Goal: Check status: Check status

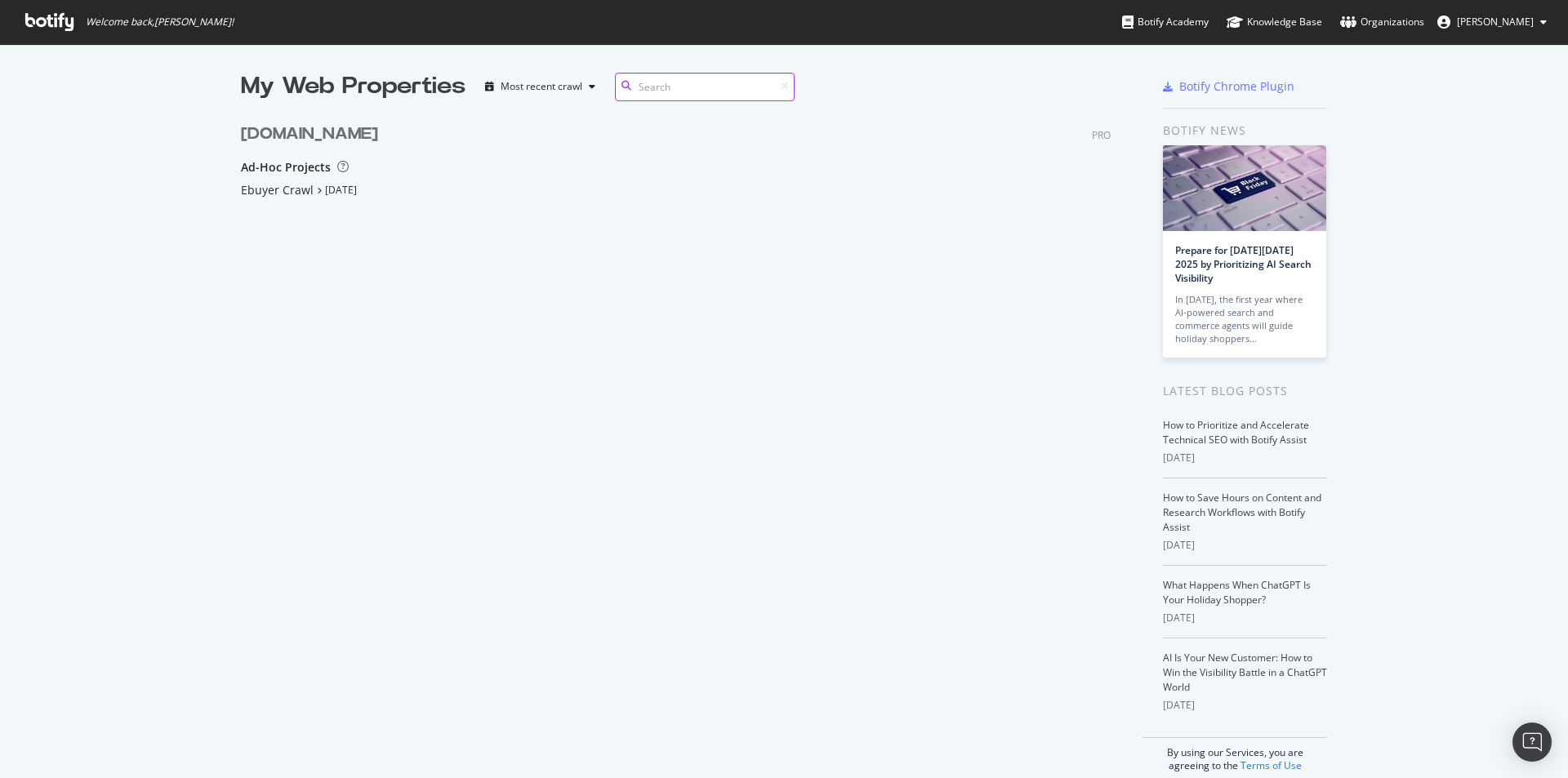
scroll to position [218, 871]
click at [301, 167] on div "Ad-Hoc Projects" at bounding box center [286, 167] width 90 height 16
click at [292, 182] on div "Ebuyer Crawl" at bounding box center [278, 190] width 73 height 16
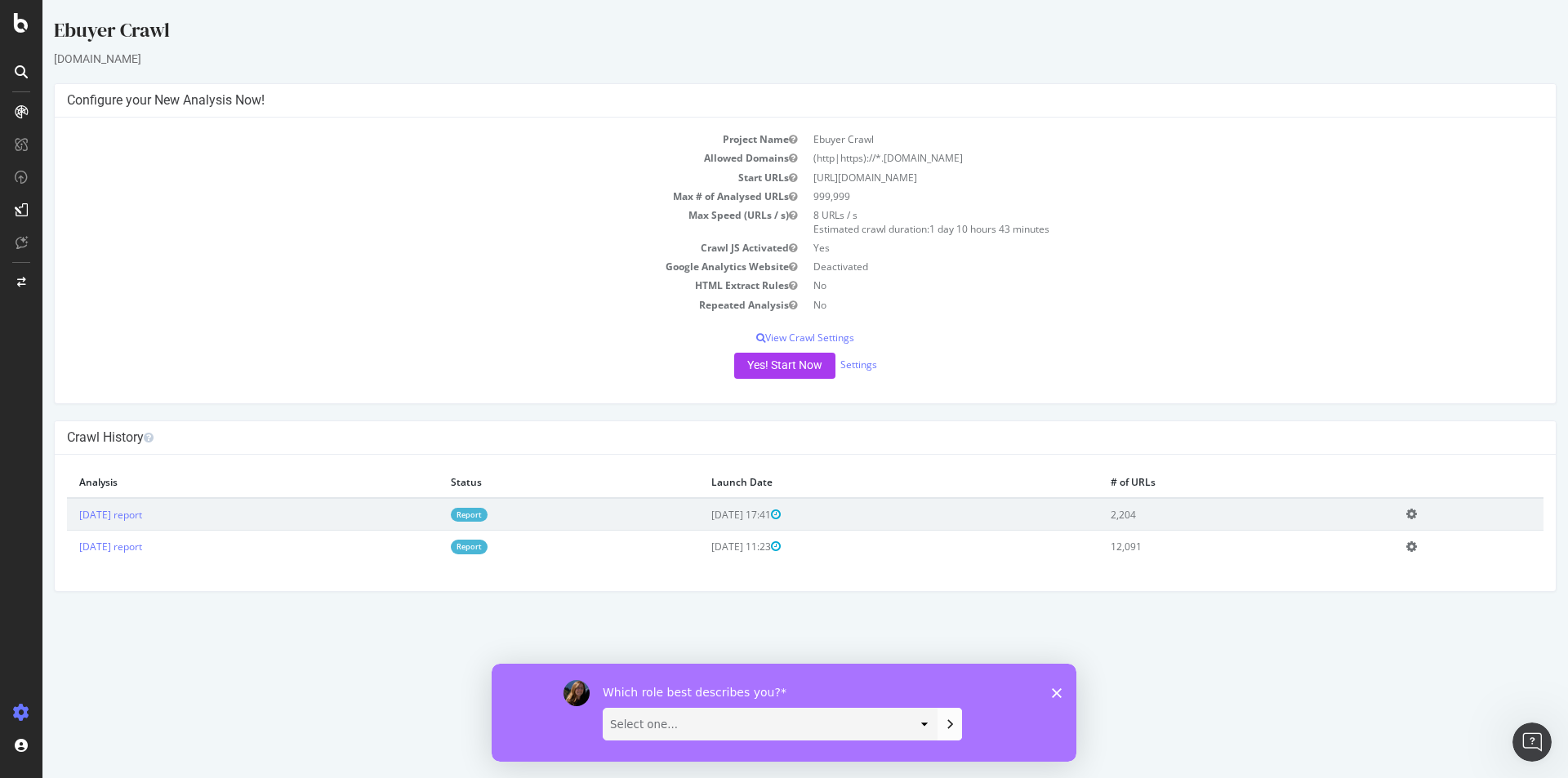
click at [416, 345] on div "Project Name Ebuyer Crawl Allowed Domains (http|https)://*.[DOMAIN_NAME] Start …" at bounding box center [805, 260] width 1501 height 286
drag, startPoint x: 1060, startPoint y: 694, endPoint x: 1050, endPoint y: 678, distance: 18.9
click at [1059, 693] on polygon "Close survey" at bounding box center [1056, 692] width 10 height 10
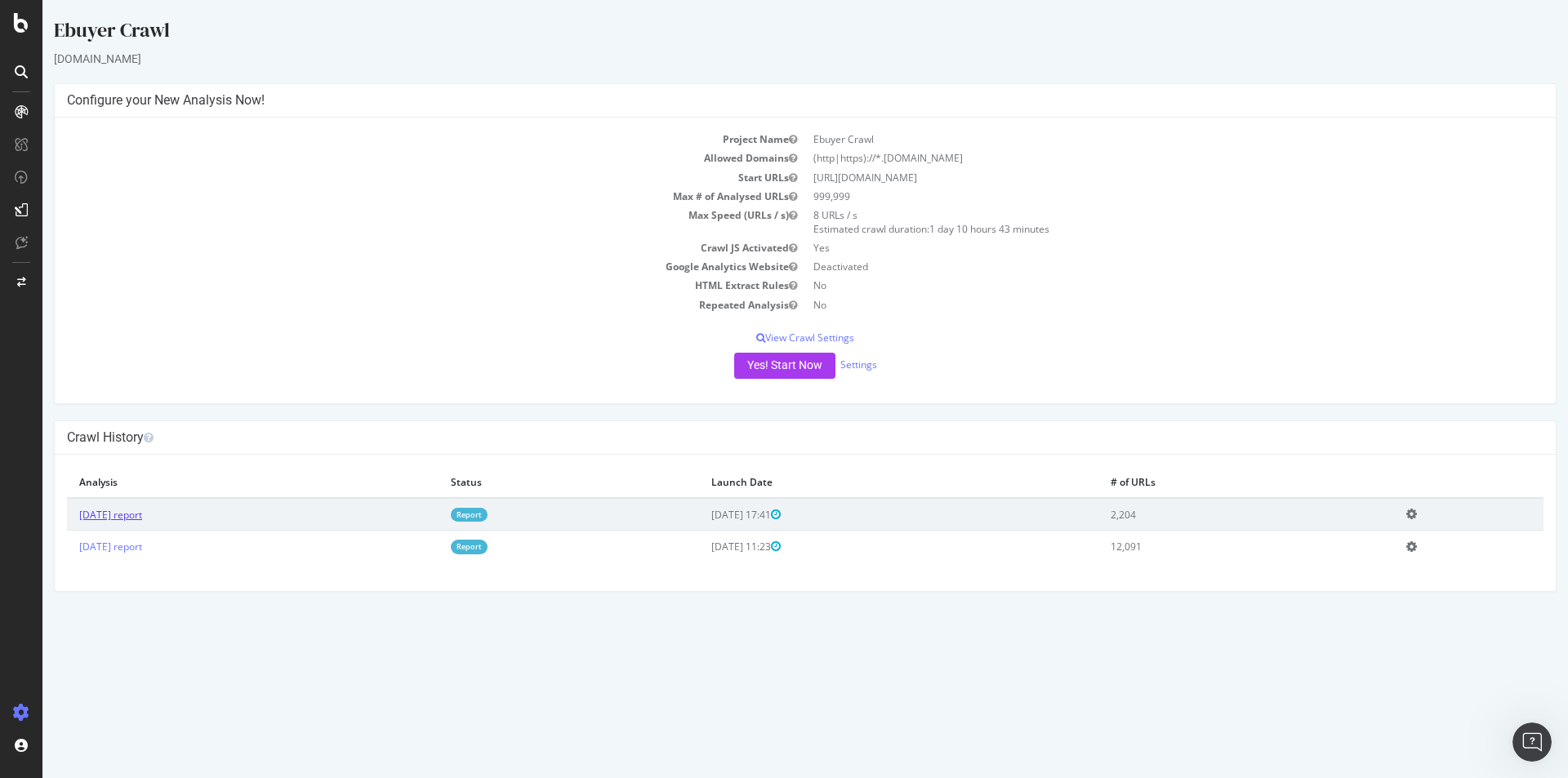
click at [134, 520] on link "[DATE] report" at bounding box center [110, 515] width 63 height 14
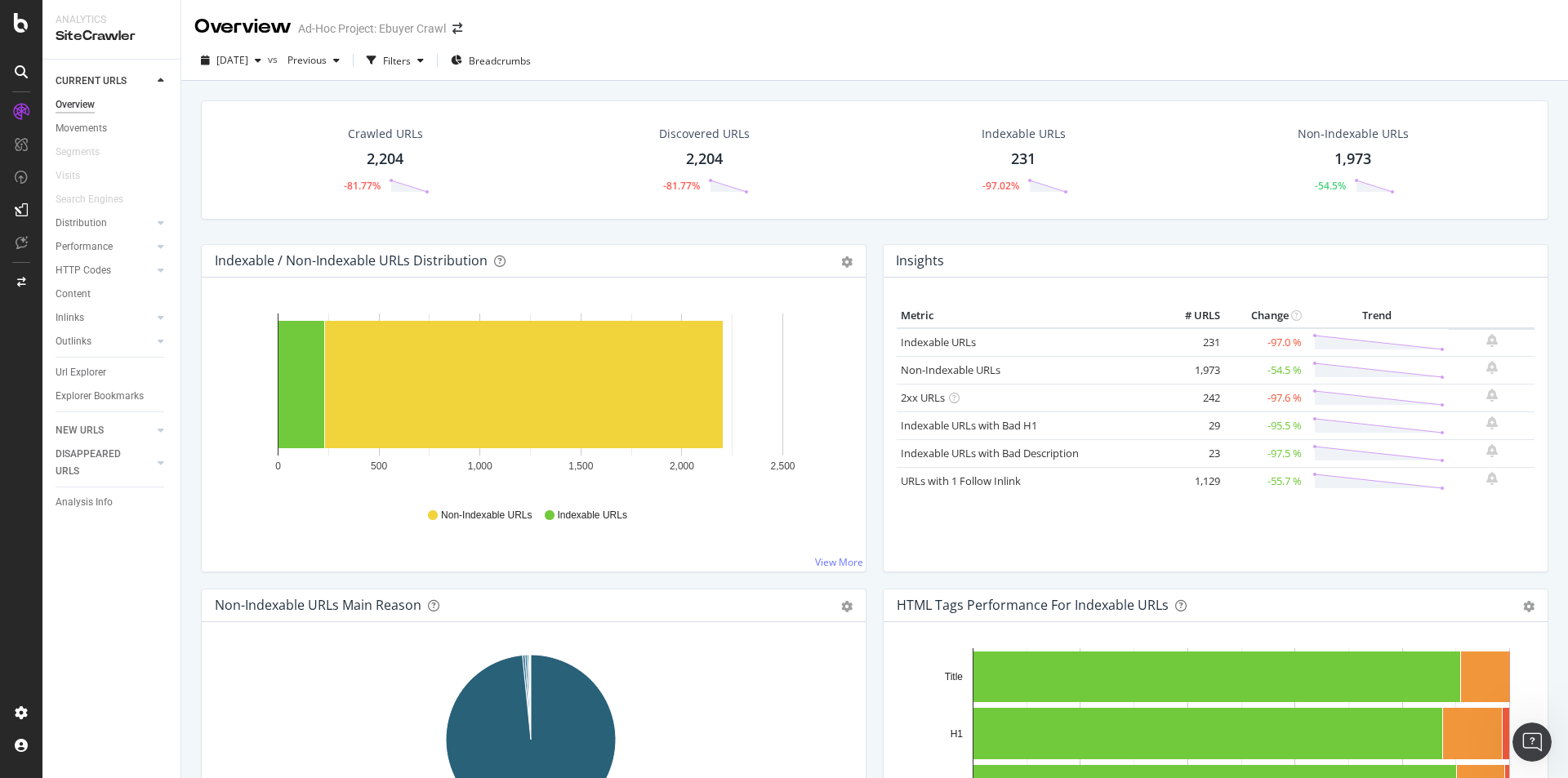
click at [183, 571] on div "Crawled URLs 2,204 -81.77% Discovered URLs 2,204 -81.77% Indexable URLs 231 -97…" at bounding box center [874, 470] width 1386 height 778
click at [183, 567] on div "Crawled URLs 2,204 -81.77% Discovered URLs 2,204 -81.77% Indexable URLs 231 -97…" at bounding box center [874, 470] width 1386 height 778
click at [185, 300] on div "Crawled URLs 2,204 -81.77% Discovered URLs 2,204 -81.77% Indexable URLs 231 -97…" at bounding box center [874, 470] width 1386 height 778
click at [861, 258] on div "Indexable / Non-Indexable URLs Distribution Bar Bar (by Percentage) Table Expor…" at bounding box center [533, 416] width 682 height 344
click at [874, 252] on div "Insights Metric # URLS Change Trend Indexable URLs 231 -97.0 % Non-Indexable UR…" at bounding box center [1215, 416] width 682 height 344
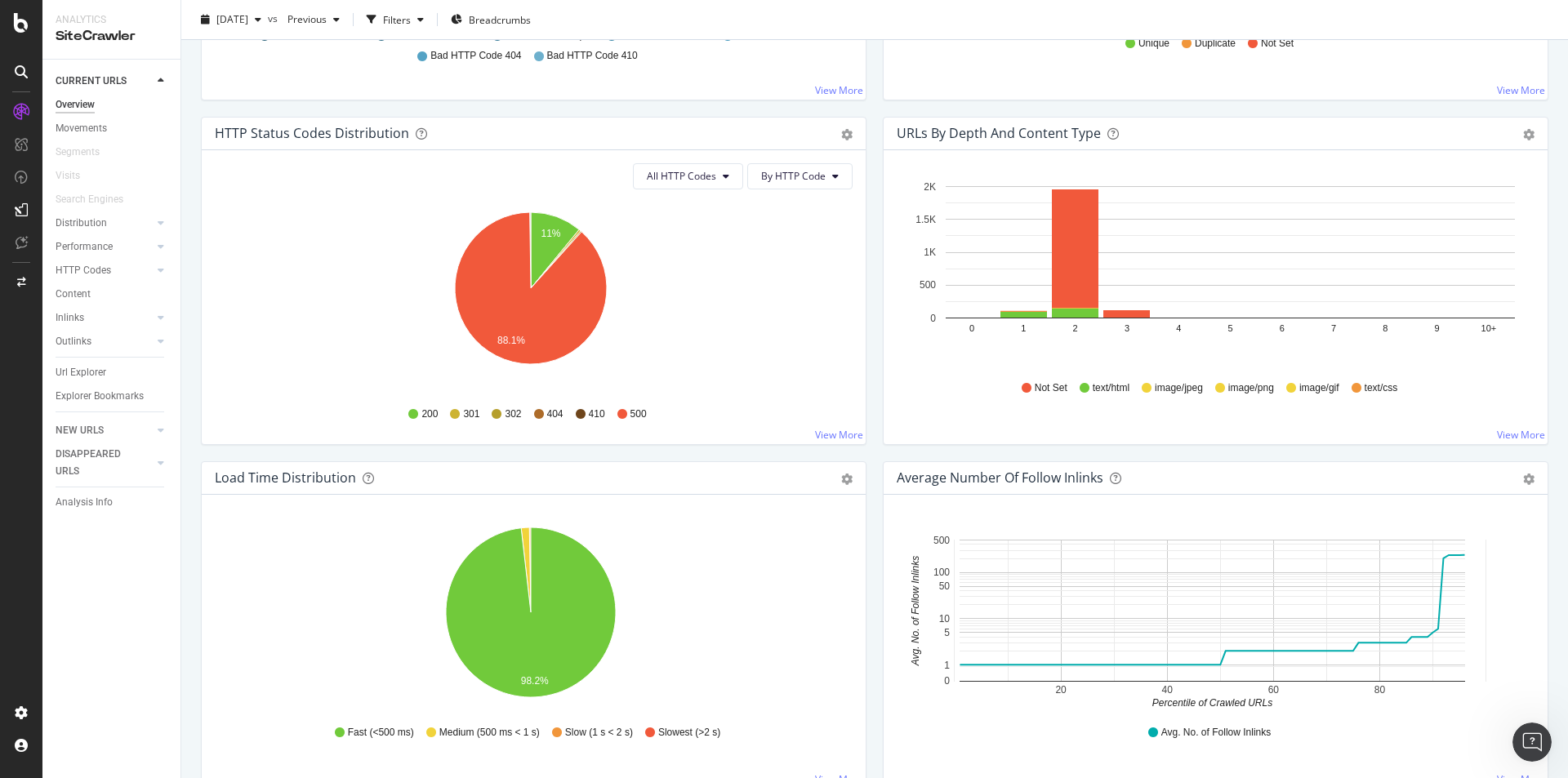
scroll to position [980, 0]
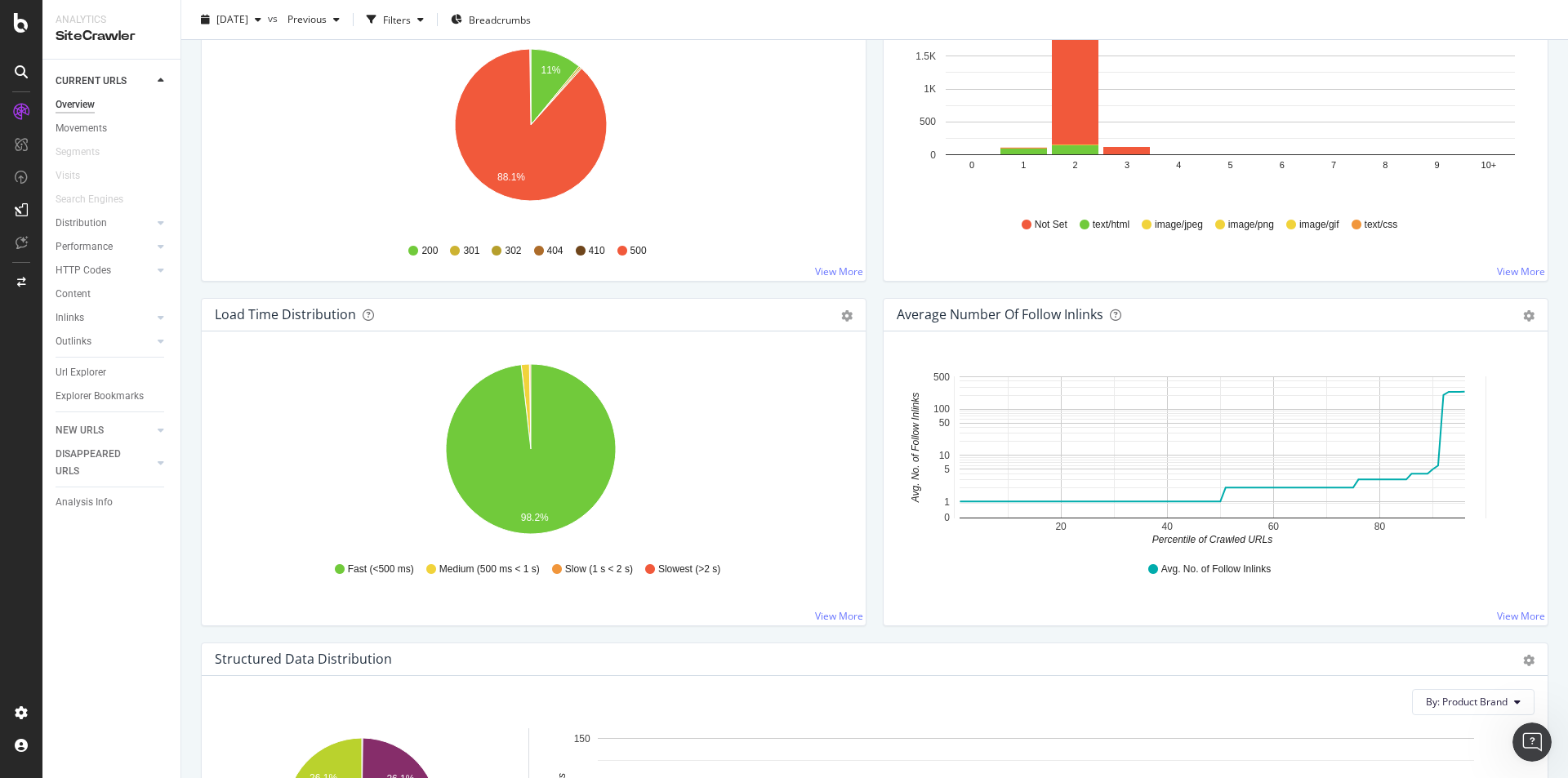
click at [874, 371] on div "Average Number of Follow Inlinks Chart (by Value) Table Export as CSV Add to Cu…" at bounding box center [1215, 470] width 682 height 344
click at [874, 358] on div "Average Number of Follow Inlinks Chart (by Value) Table Export as CSV Add to Cu…" at bounding box center [1215, 470] width 682 height 344
click at [1337, 629] on div "Average Number of Follow Inlinks Chart (by Value) Table Export as CSV Add to Cu…" at bounding box center [1215, 470] width 682 height 344
click at [863, 357] on div "Load Time Distribution Pie Table Export as CSV Add to Custom Report Hold CTRL w…" at bounding box center [533, 470] width 682 height 344
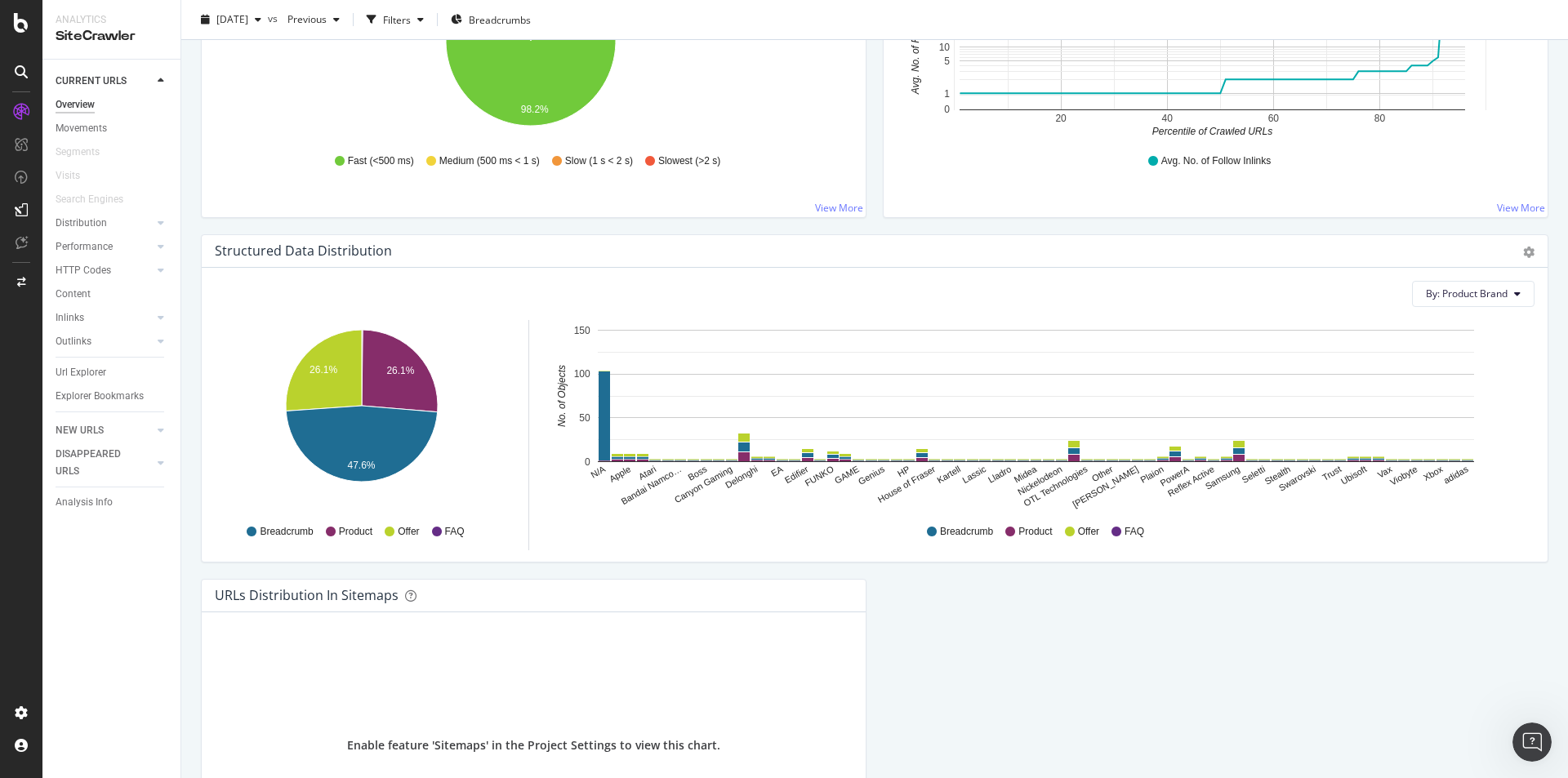
scroll to position [1591, 0]
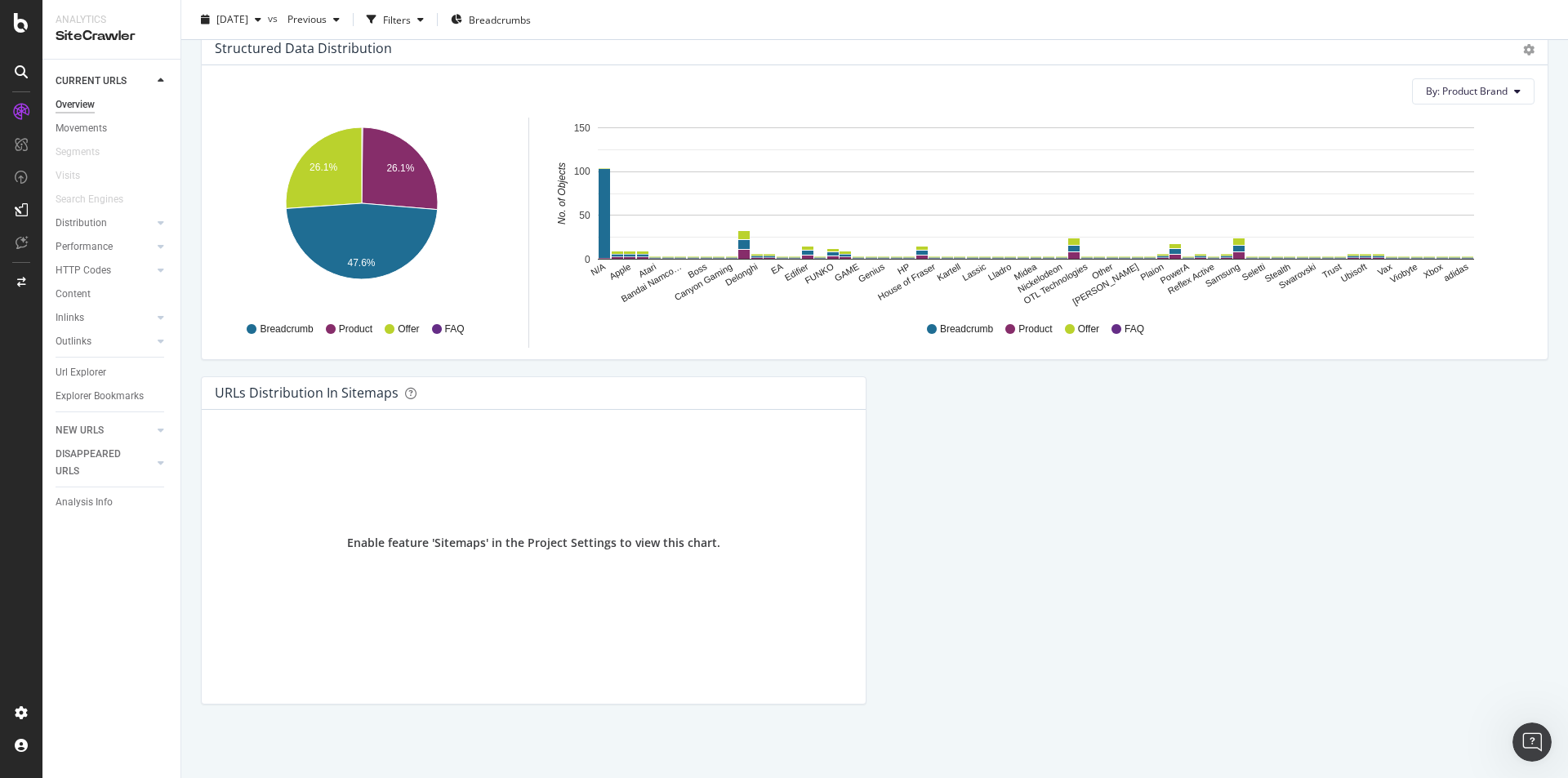
click at [867, 494] on div "URLs Distribution in Sitemaps Enable feature 'Sitemaps' in the Project Settings…" at bounding box center [533, 548] width 682 height 344
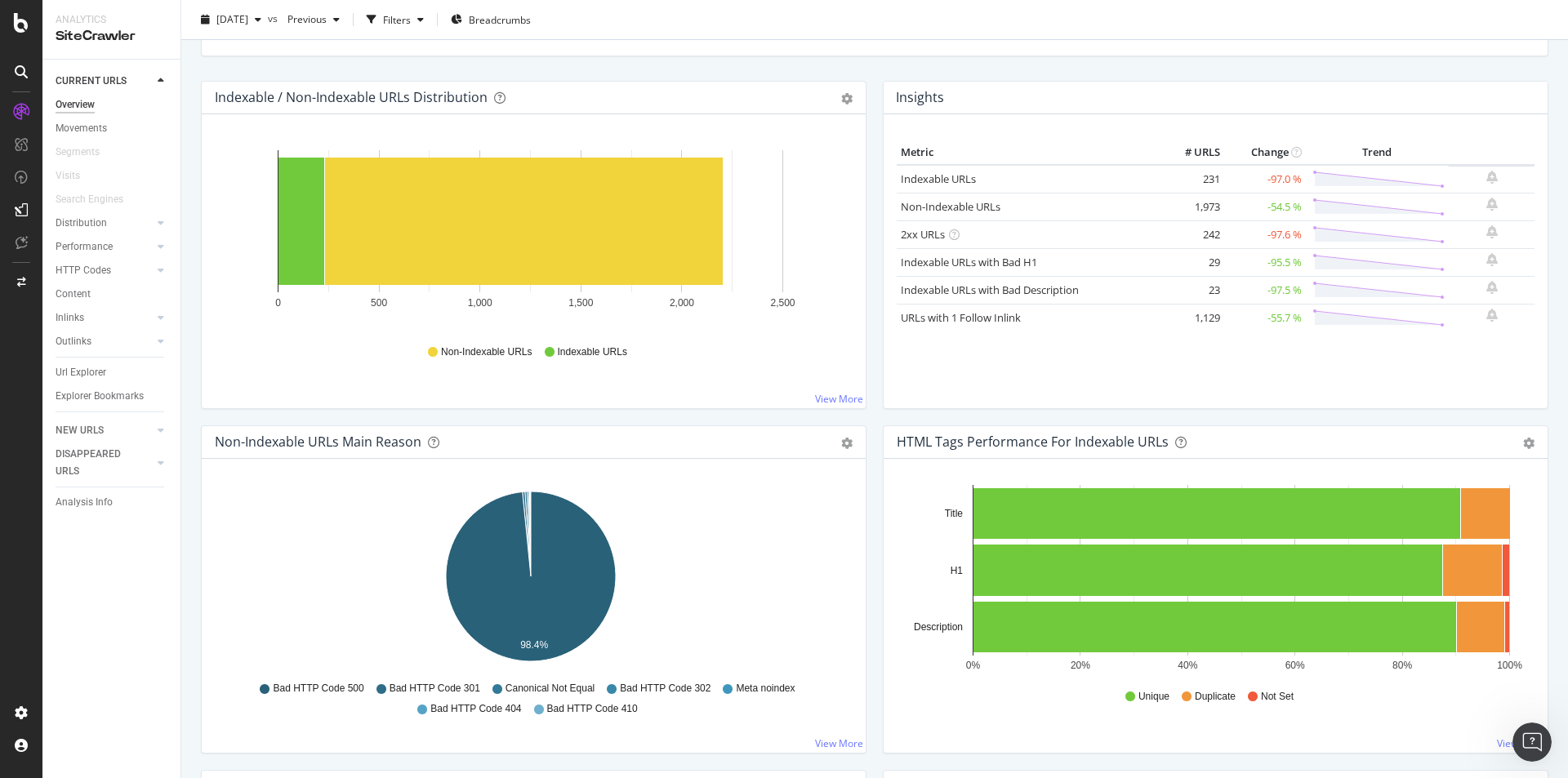
scroll to position [0, 0]
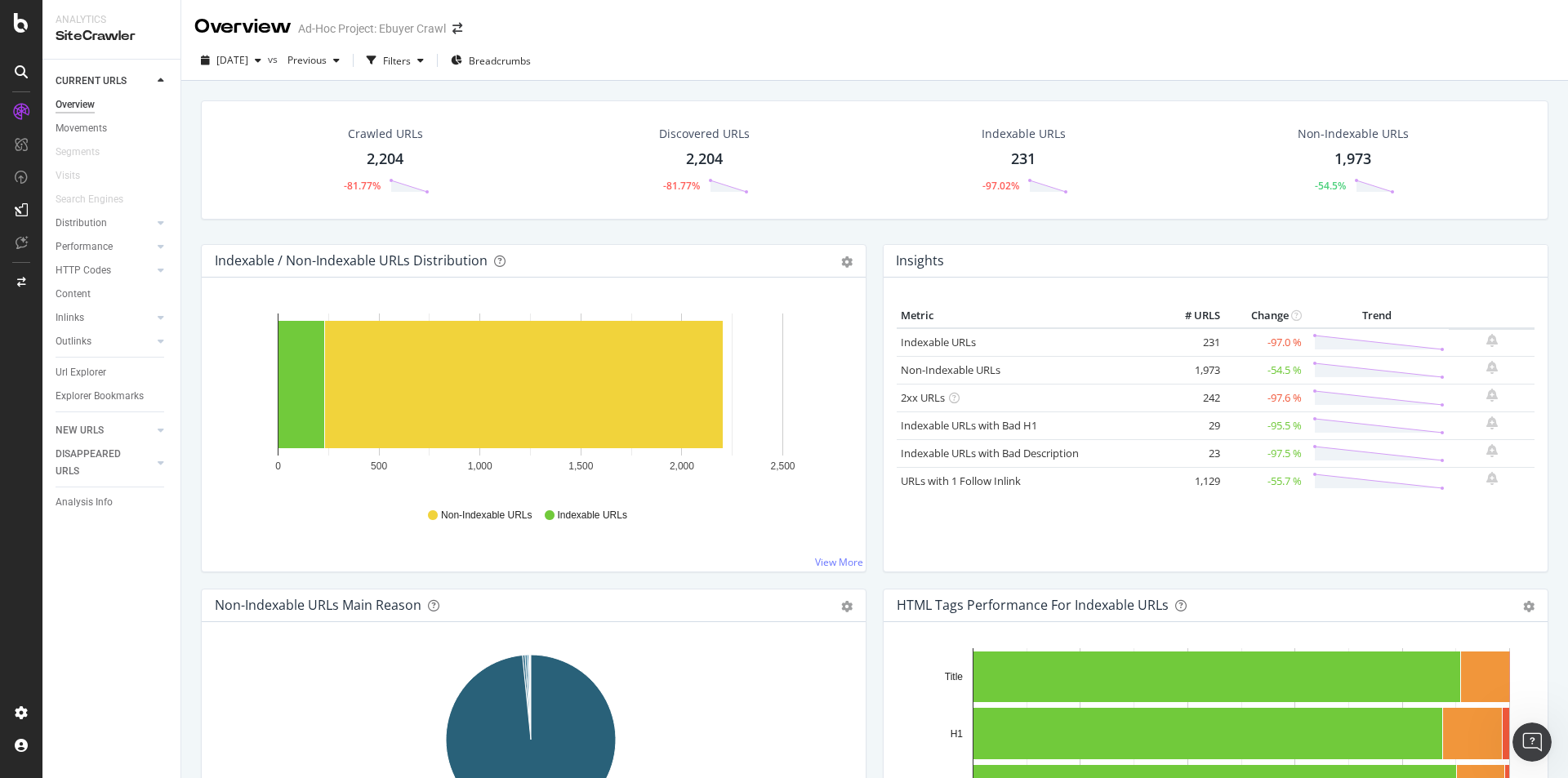
click at [854, 38] on div "Overview Ad-Hoc Project: Ebuyer Crawl" at bounding box center [874, 20] width 1386 height 41
click at [806, 227] on div "Crawled URLs 2,204 -81.77% Discovered URLs 2,204 -81.77% Indexable URLs 231 -97…" at bounding box center [874, 172] width 1364 height 143
click at [1153, 45] on div "[DATE] vs Previous Filters Breadcrumbs" at bounding box center [874, 61] width 1386 height 40
click at [865, 232] on div "Crawled URLs 2,204 -81.77% Discovered URLs 2,204 -81.77% Indexable URLs 231 -97…" at bounding box center [874, 172] width 1364 height 143
click at [873, 242] on div "Crawled URLs 2,204 -81.77% Discovered URLs 2,204 -81.77% Indexable URLs 231 -97…" at bounding box center [874, 172] width 1364 height 143
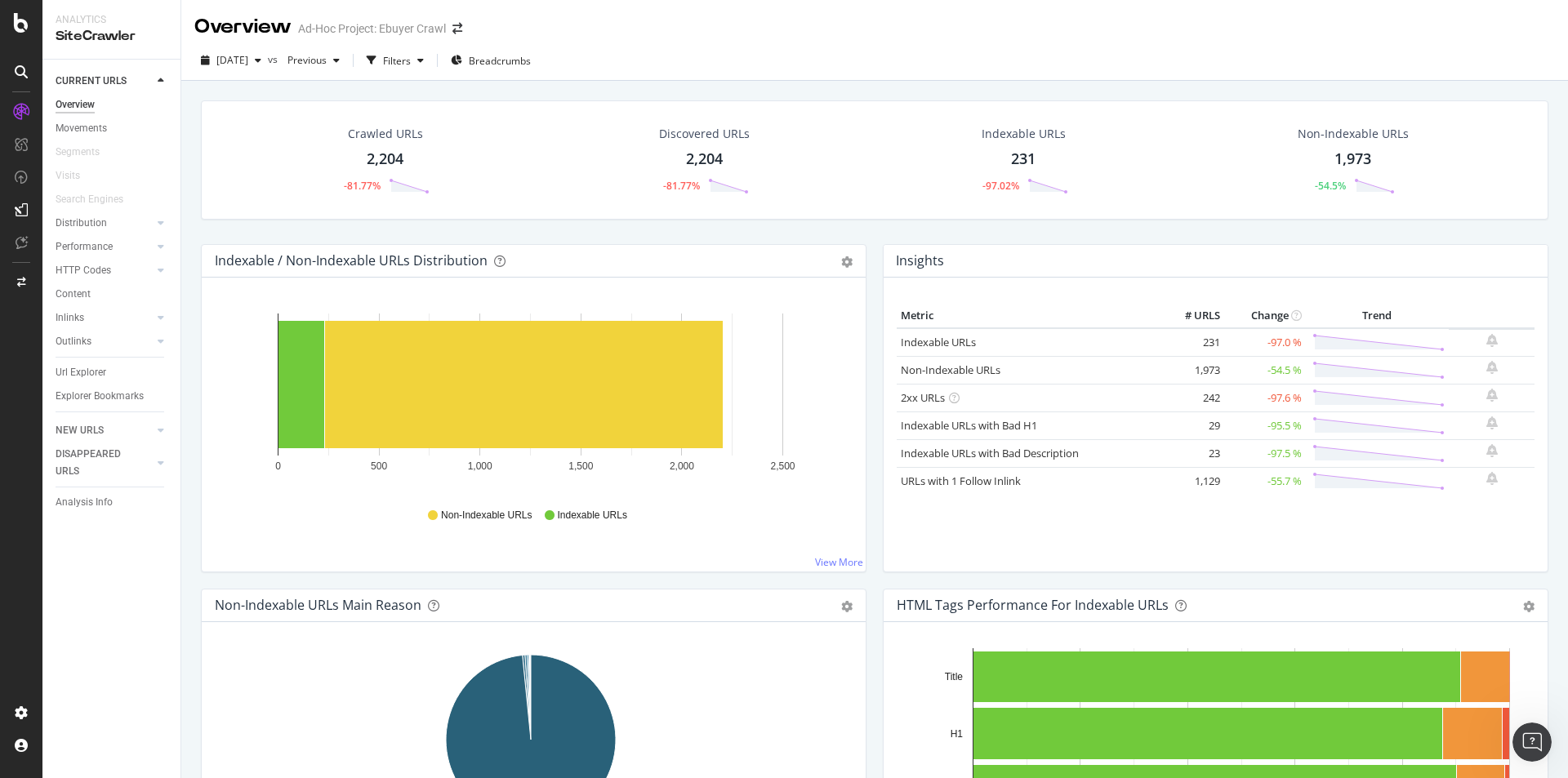
click at [860, 226] on div "Crawled URLs 2,204 -81.77% Discovered URLs 2,204 -81.77% Indexable URLs 231 -97…" at bounding box center [874, 172] width 1364 height 143
click at [193, 245] on div "Crawled URLs 2,204 -81.77% Discovered URLs 2,204 -81.77% Indexable URLs 231 -97…" at bounding box center [874, 470] width 1386 height 778
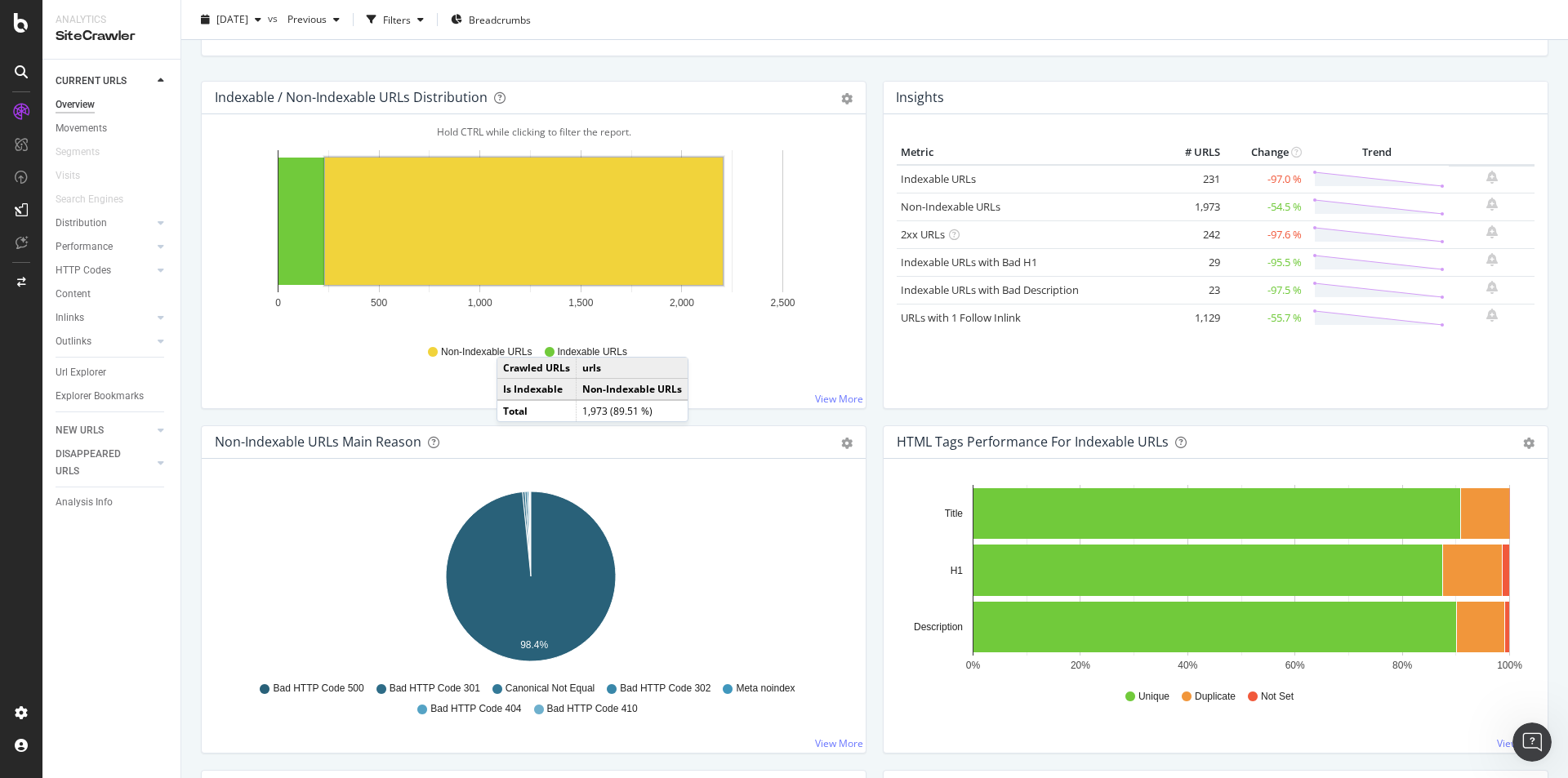
scroll to position [245, 0]
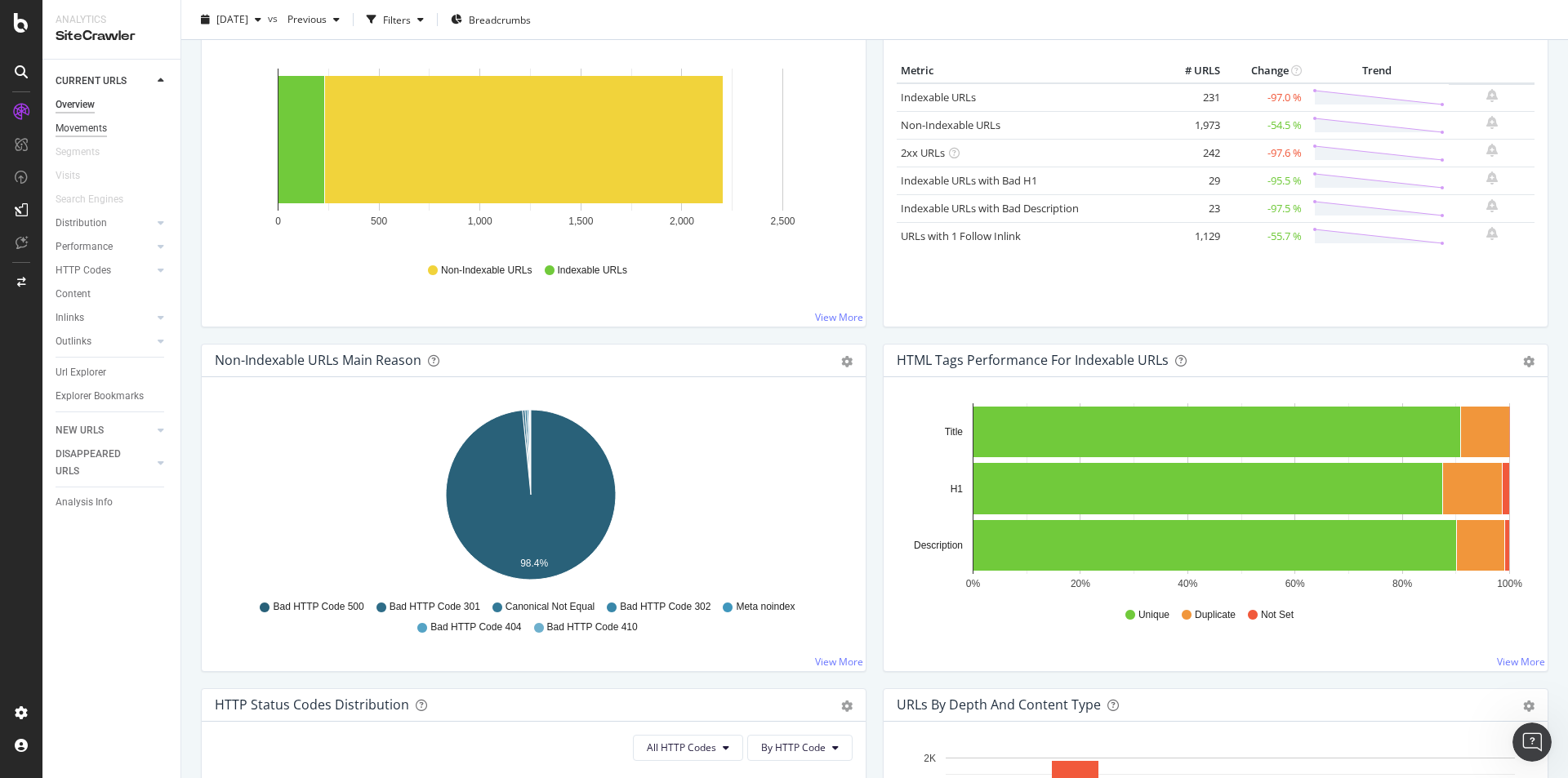
click at [79, 126] on div "Movements" at bounding box center [81, 128] width 52 height 17
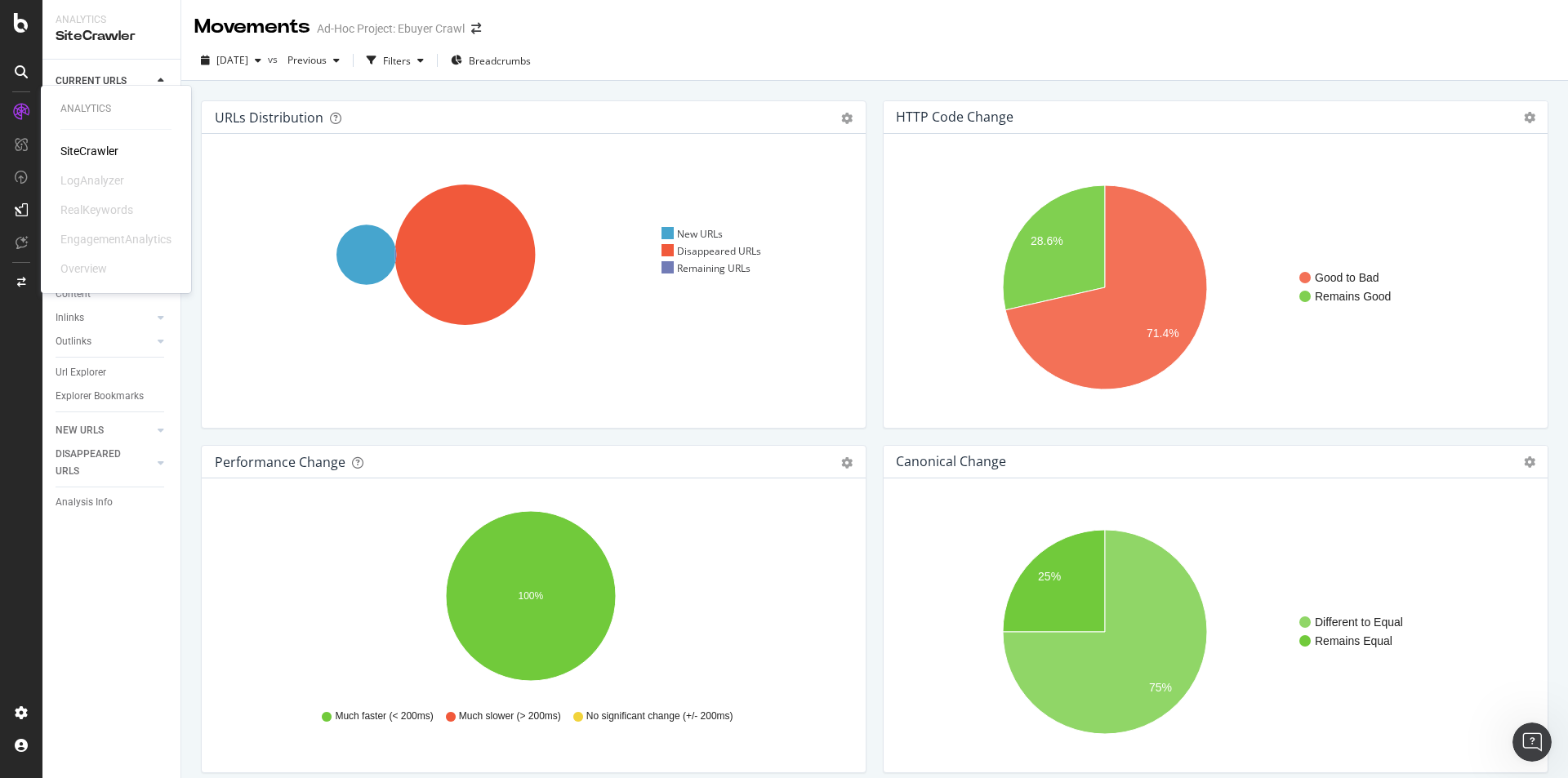
click at [91, 201] on div "SiteCrawler LogAnalyzer RealKeywords EngagementAnalytics Overview" at bounding box center [116, 210] width 111 height 134
click at [91, 207] on div "RealKeywords" at bounding box center [97, 210] width 73 height 16
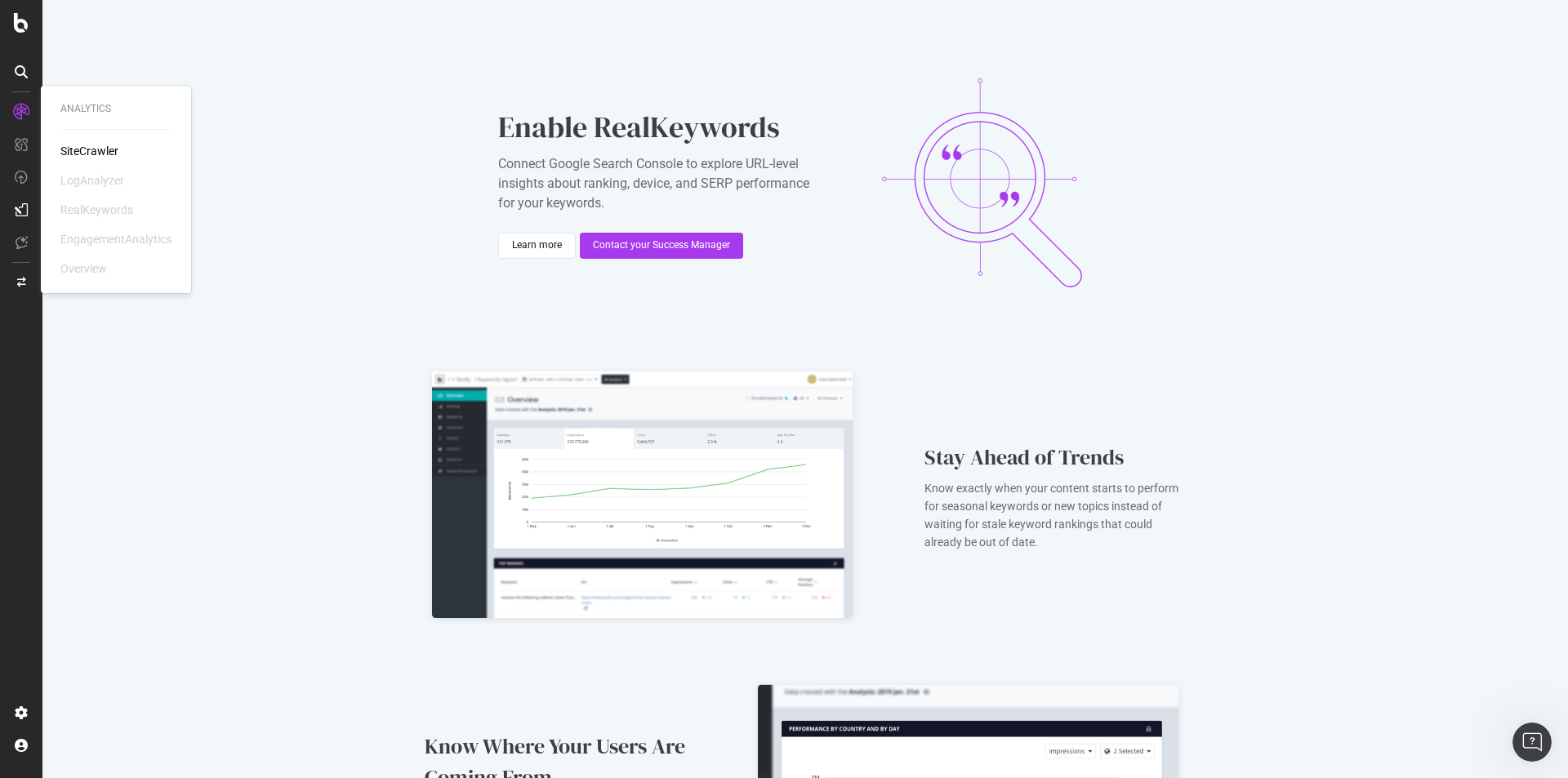
click at [94, 146] on div "SiteCrawler" at bounding box center [89, 151] width 58 height 16
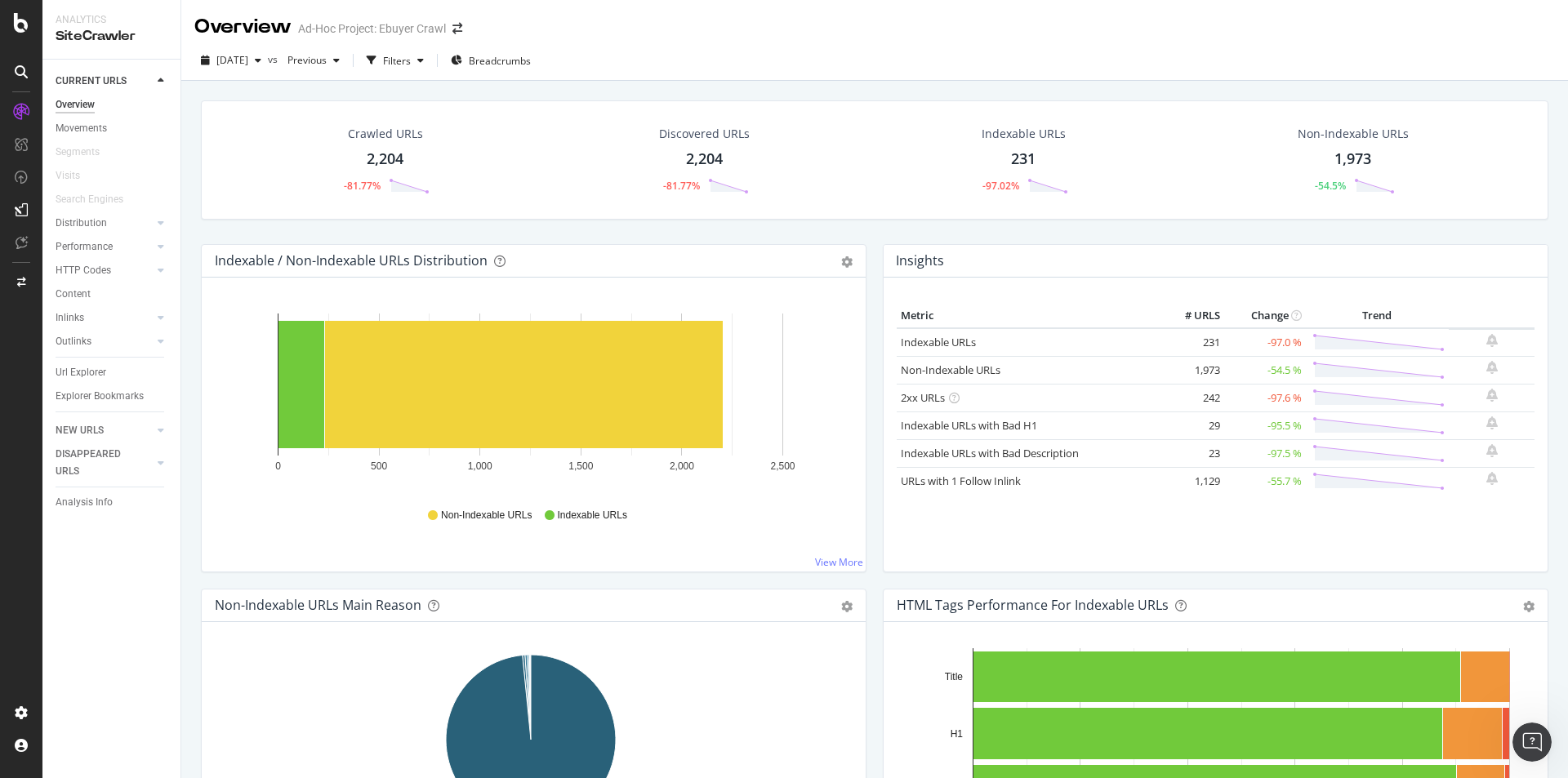
click at [192, 280] on div "Indexable / Non-Indexable URLs Distribution Bar Bar (by Percentage) Table Expor…" at bounding box center [533, 416] width 682 height 344
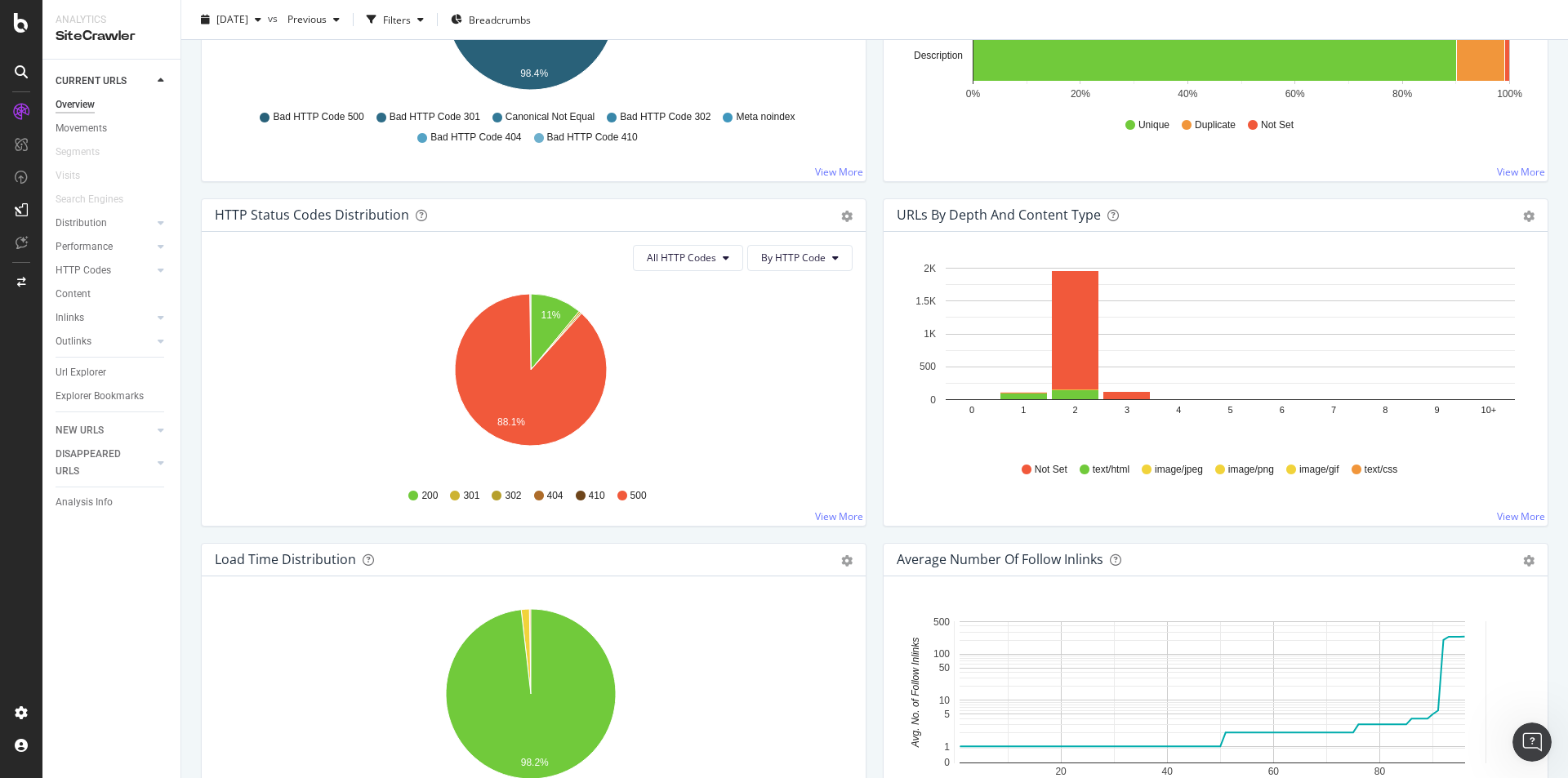
scroll to position [816, 0]
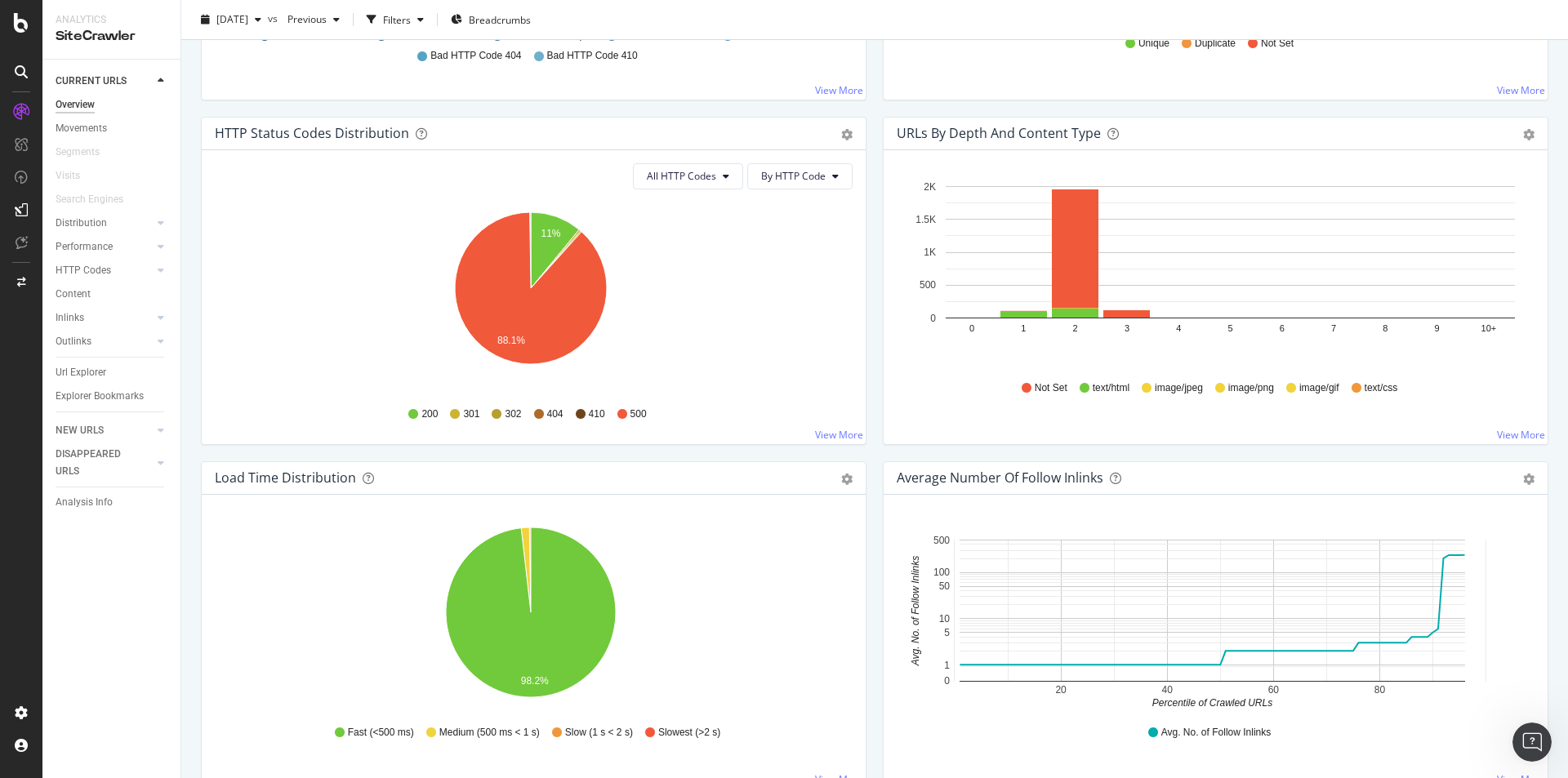
click at [874, 291] on div "URLs by Depth and Content Type Bar (by Value) Bar (by Percentage) Table Export …" at bounding box center [1215, 288] width 682 height 344
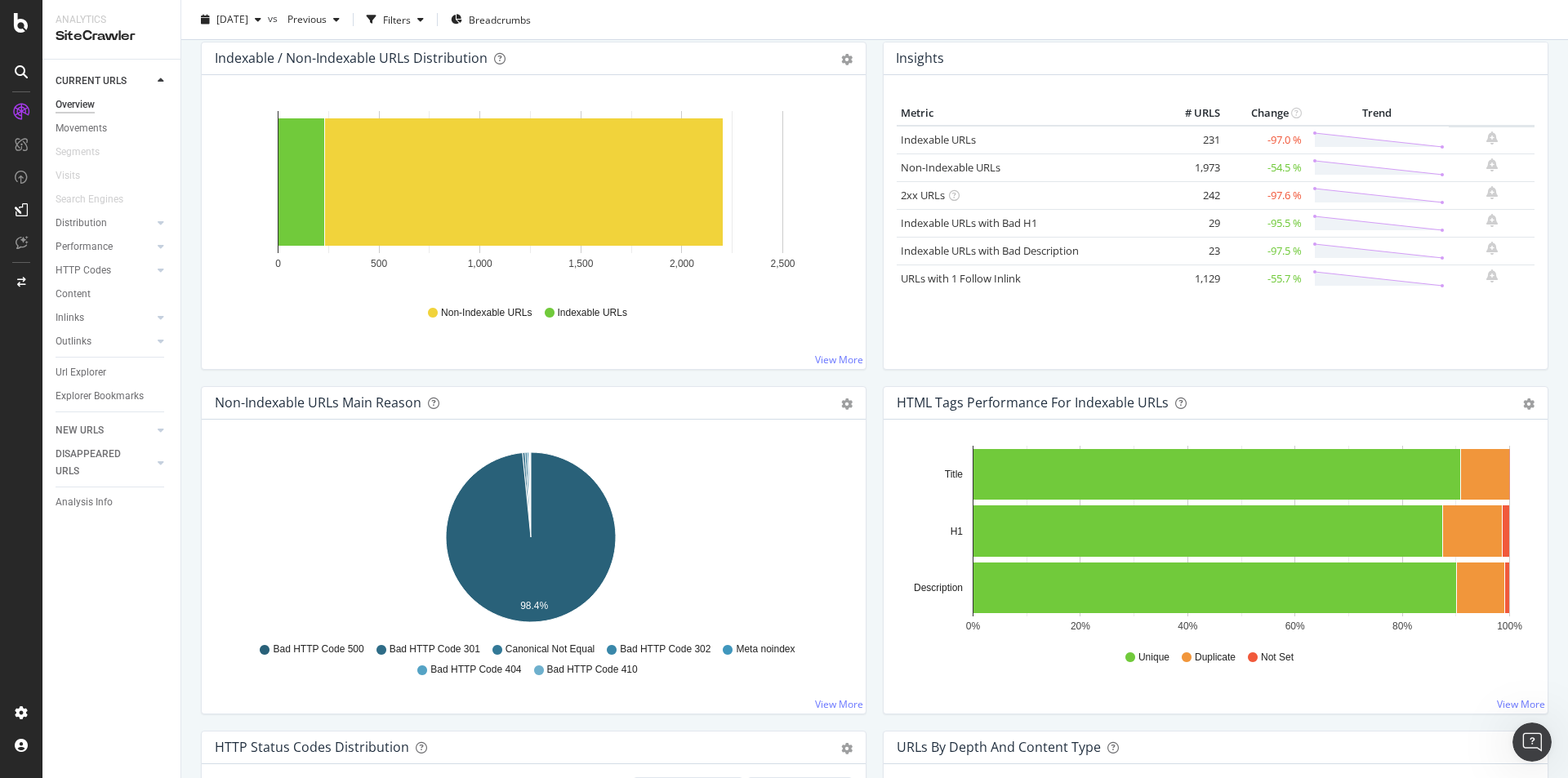
scroll to position [0, 0]
